Goal: Manage account settings

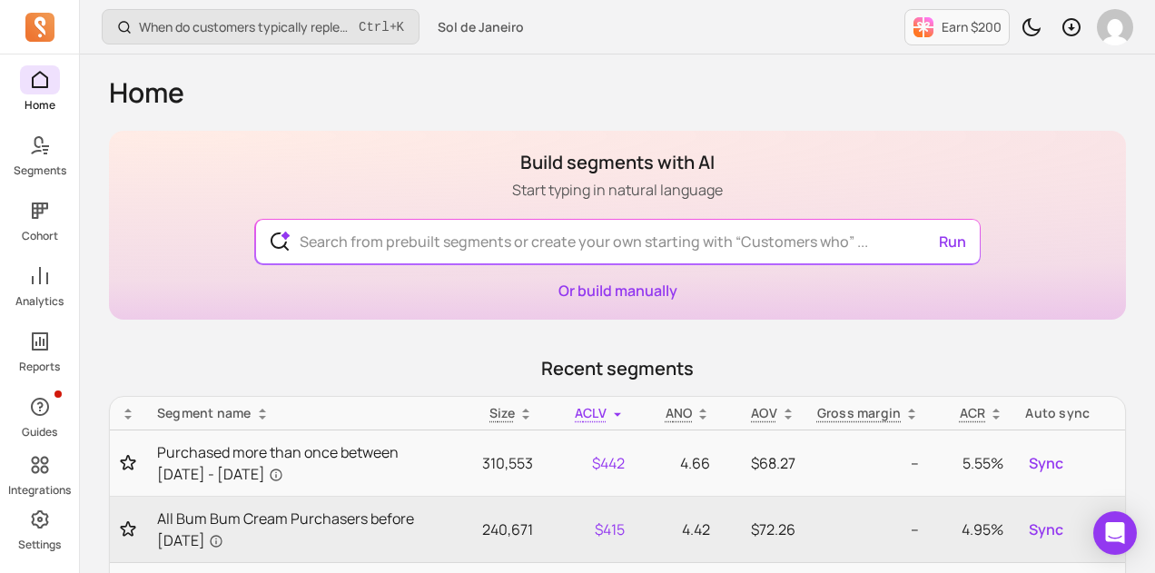
click at [45, 28] on icon at bounding box center [39, 27] width 29 height 29
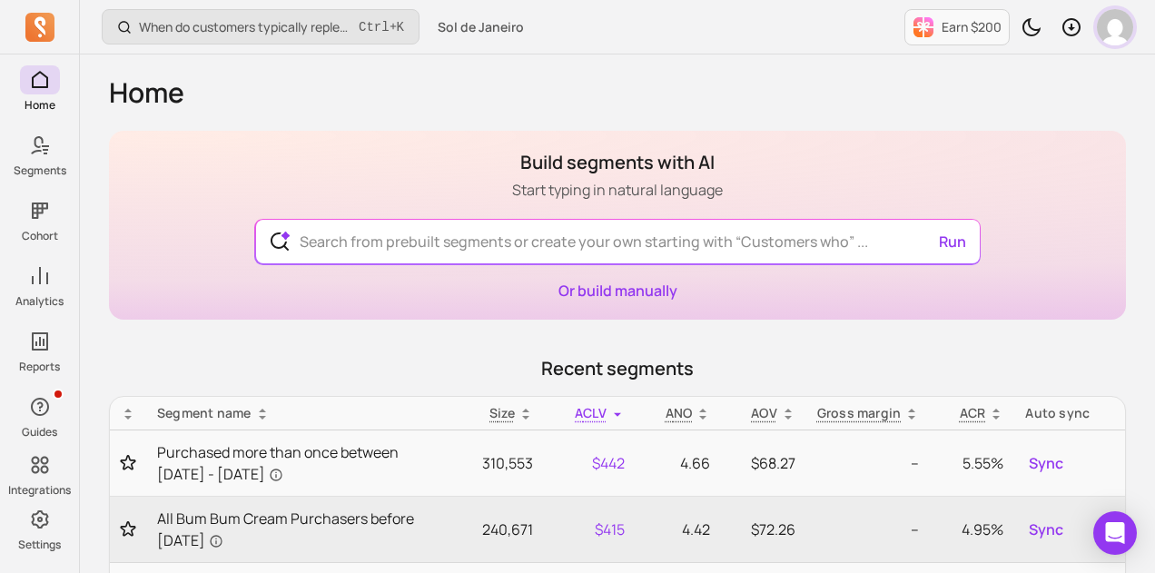
click at [1124, 29] on img "button" at bounding box center [1115, 27] width 36 height 36
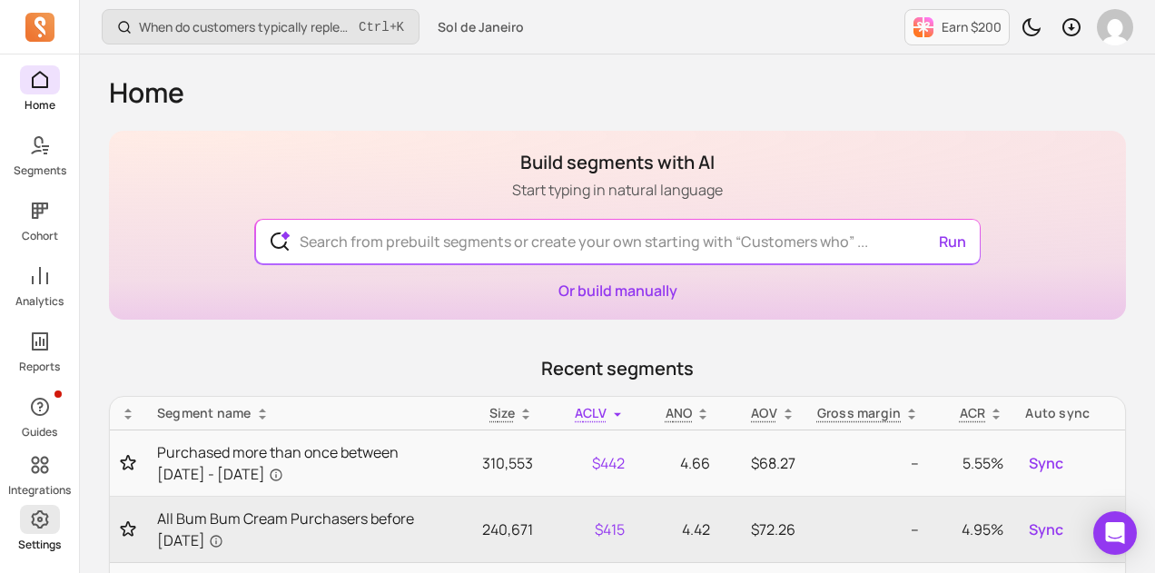
click at [38, 529] on icon at bounding box center [40, 520] width 22 height 22
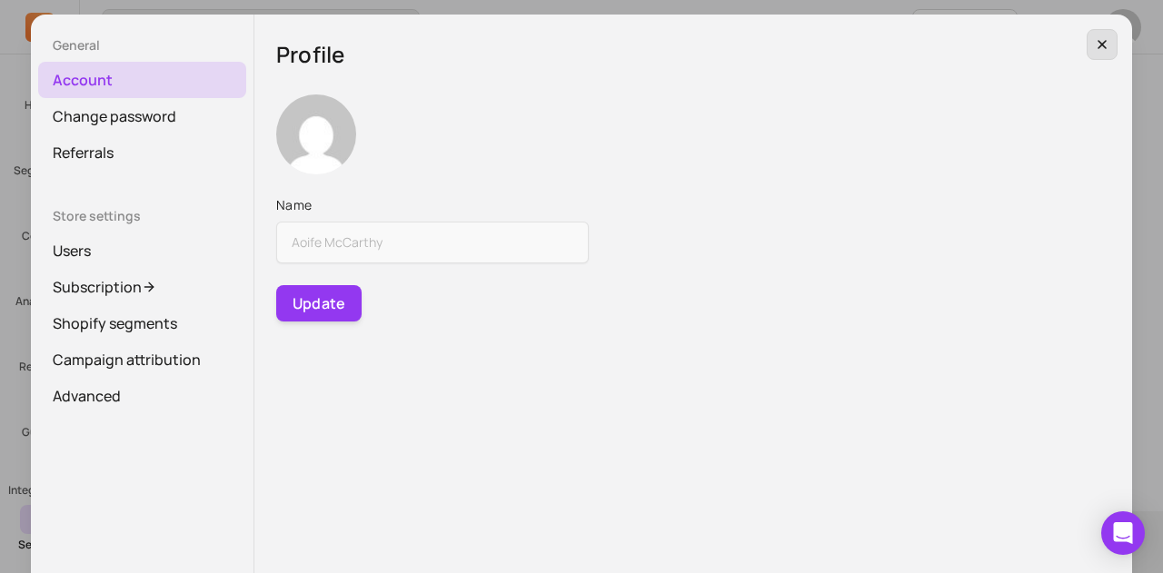
click at [1097, 39] on icon "button" at bounding box center [1102, 44] width 15 height 15
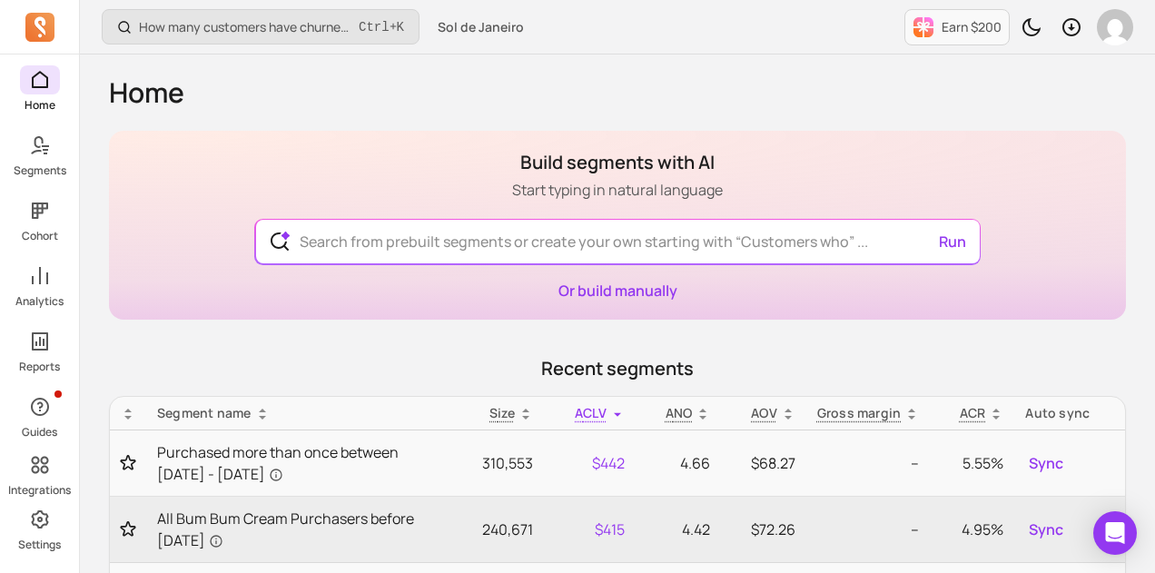
click at [36, 26] on icon at bounding box center [39, 26] width 11 height 18
click at [49, 24] on icon at bounding box center [39, 27] width 29 height 29
